Goal: Find specific fact: Find specific fact

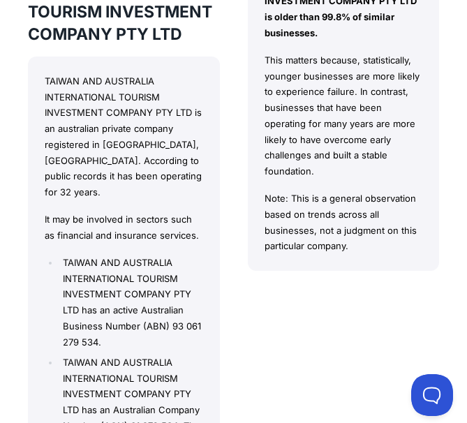
scroll to position [1675, 0]
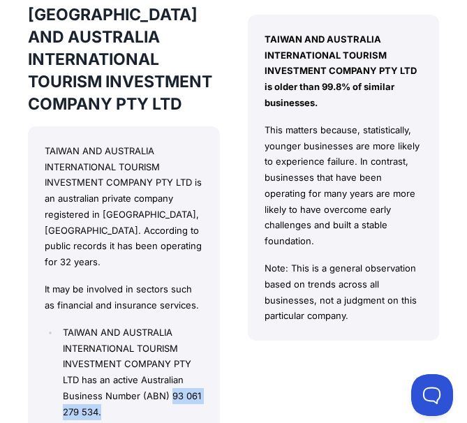
drag, startPoint x: 170, startPoint y: 346, endPoint x: 188, endPoint y: 362, distance: 23.2
click at [188, 362] on li "TAIWAN AND AUSTRALIA INTERNATIONAL TOURISM INVESTMENT COMPANY PTY LTD has an ac…" at bounding box center [130, 373] width 143 height 96
copy li "93 061 279 534."
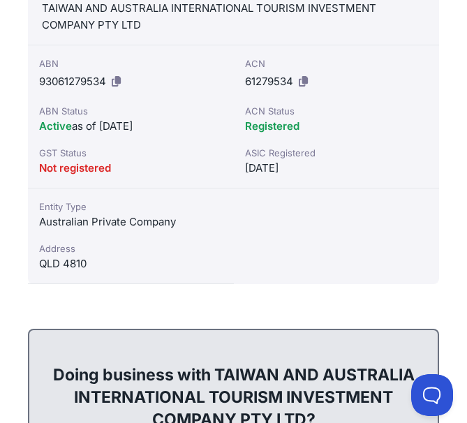
scroll to position [547, 0]
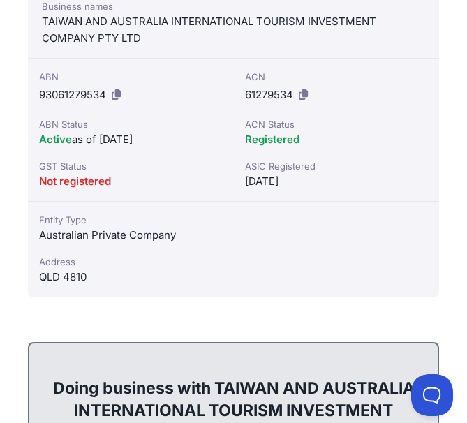
click at [136, 140] on div "Active as of [DATE]" at bounding box center [131, 139] width 184 height 17
copy div "2001"
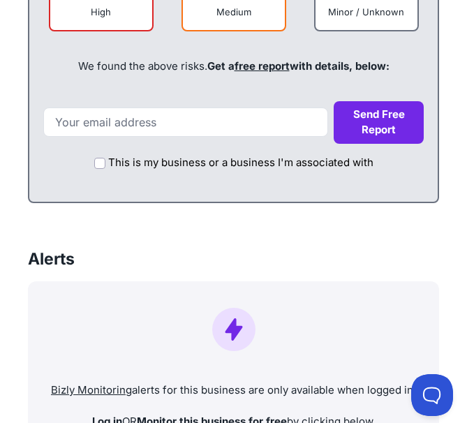
scroll to position [965, 0]
